Goal: Information Seeking & Learning: Learn about a topic

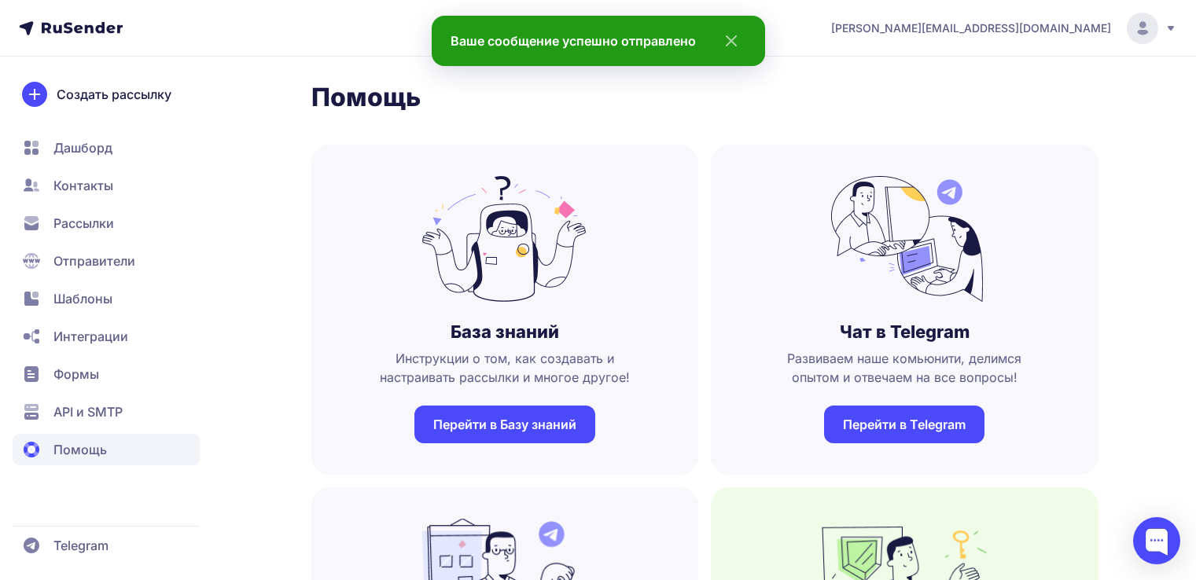
scroll to position [1371, 0]
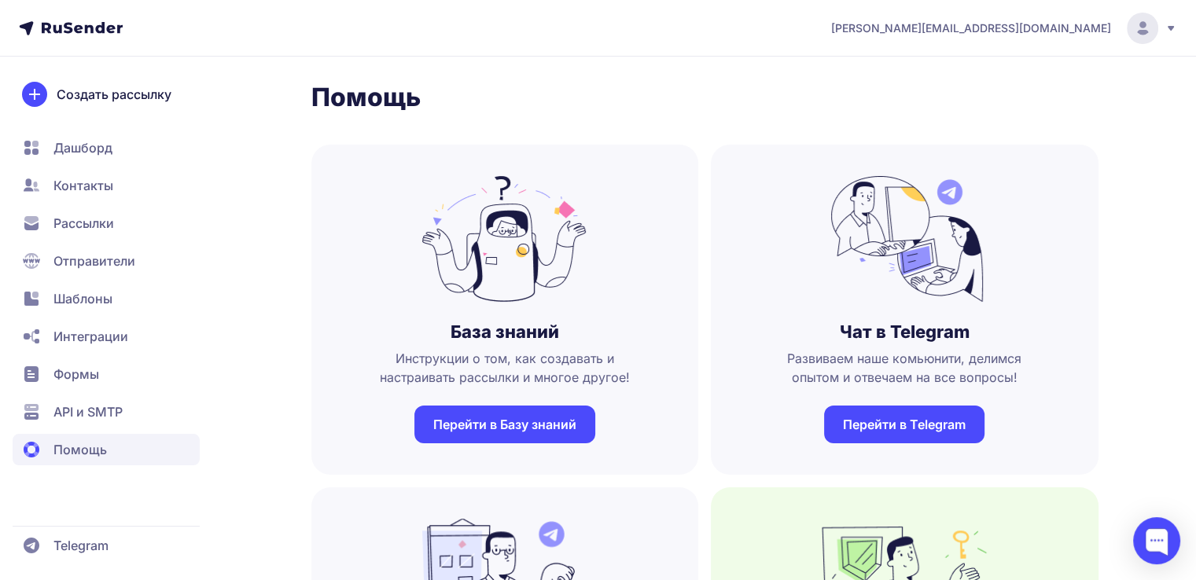
click at [99, 403] on span "API и SMTP" at bounding box center [87, 412] width 69 height 19
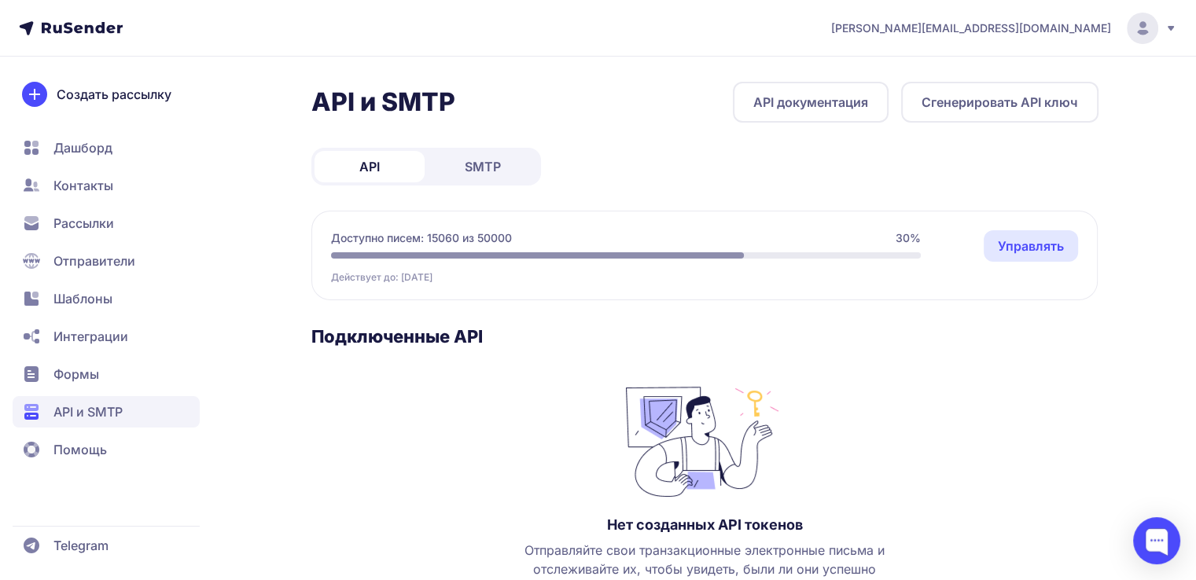
click at [478, 157] on span "SMTP" at bounding box center [483, 166] width 36 height 19
